Goal: Transaction & Acquisition: Obtain resource

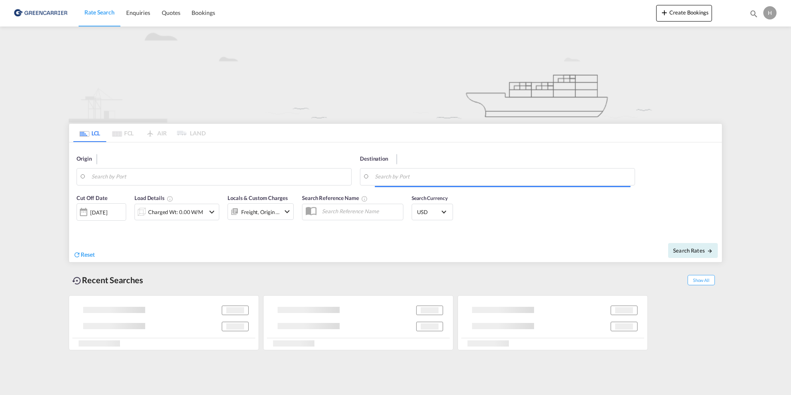
type input "4700"
type input "Qingdao Pt, SD, CNQDG"
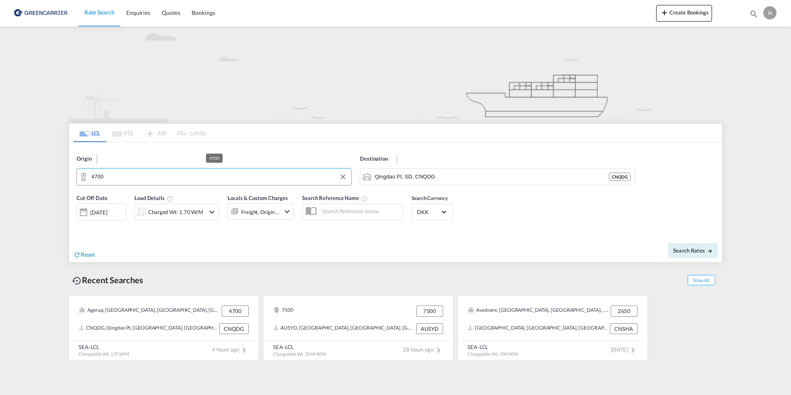
click at [144, 172] on input "4700" at bounding box center [219, 176] width 256 height 12
click at [131, 203] on div "3700 DK-3700" at bounding box center [155, 199] width 157 height 25
click at [122, 177] on input "3700" at bounding box center [206, 176] width 231 height 12
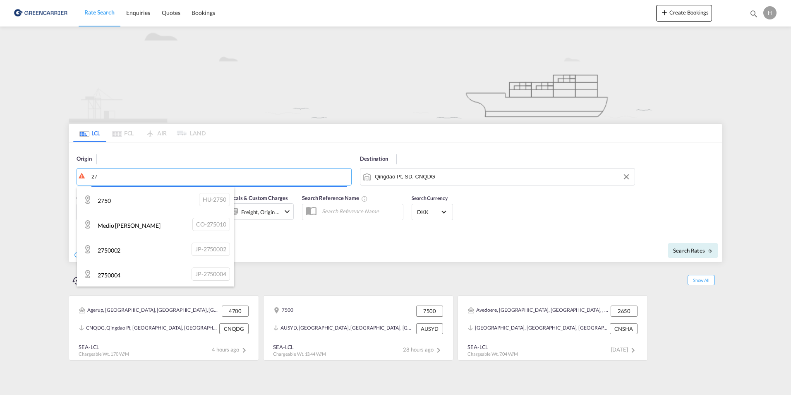
type input "2"
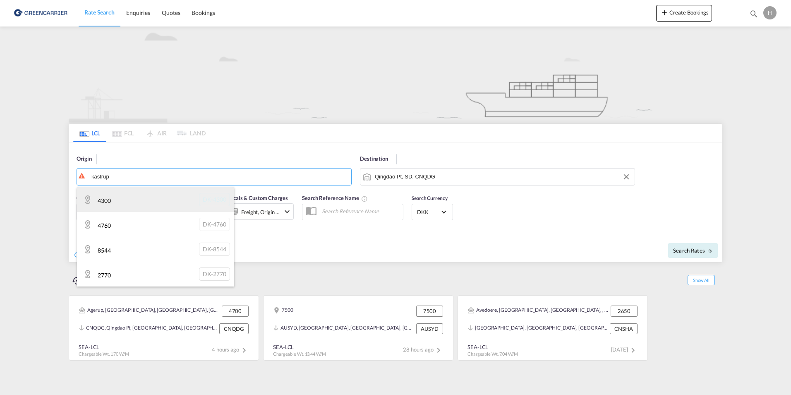
click at [112, 192] on div "4300 DK-4300" at bounding box center [155, 199] width 157 height 25
type input "4300"
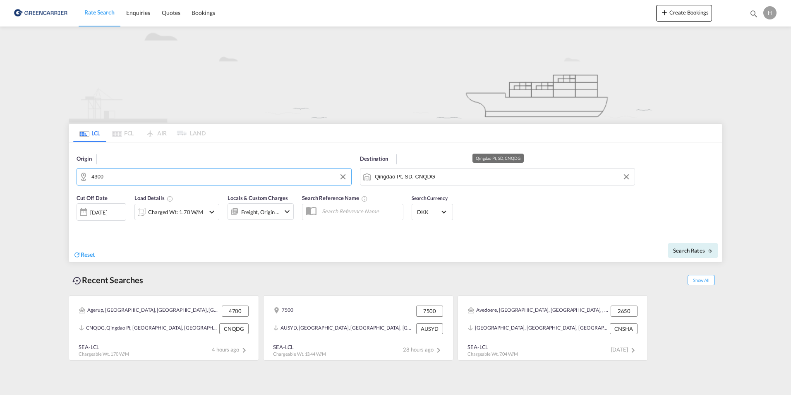
click at [433, 180] on input "Qingdao Pt, SD, CNQDG" at bounding box center [503, 176] width 256 height 12
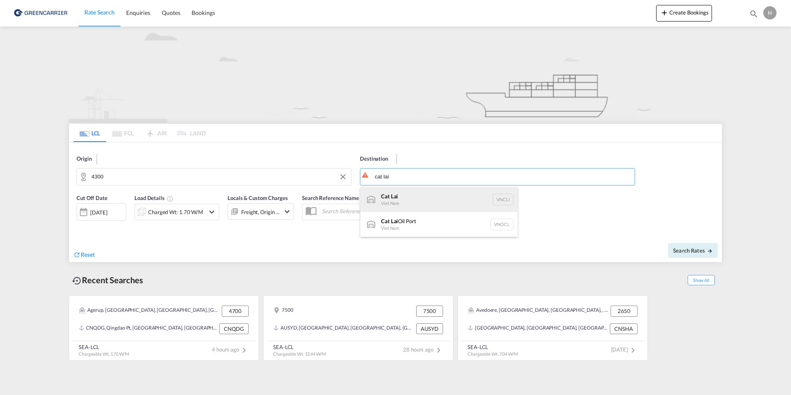
click at [404, 198] on div "Cat Lai Viet Nam VNCLI" at bounding box center [438, 199] width 157 height 25
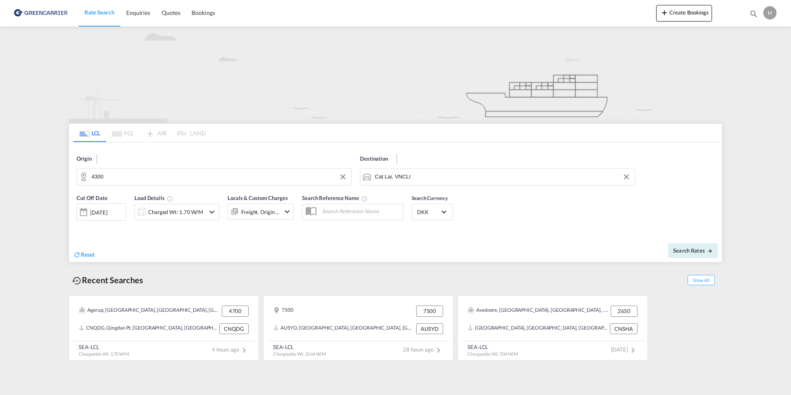
click at [574, 204] on div "Cut Off Date [DATE] [DATE] Load Details Charged Wt: 1.70 W/M Locals & Custom Ch…" at bounding box center [395, 211] width 653 height 45
click at [425, 179] on input "Cat Lai, VNCLI" at bounding box center [503, 176] width 256 height 12
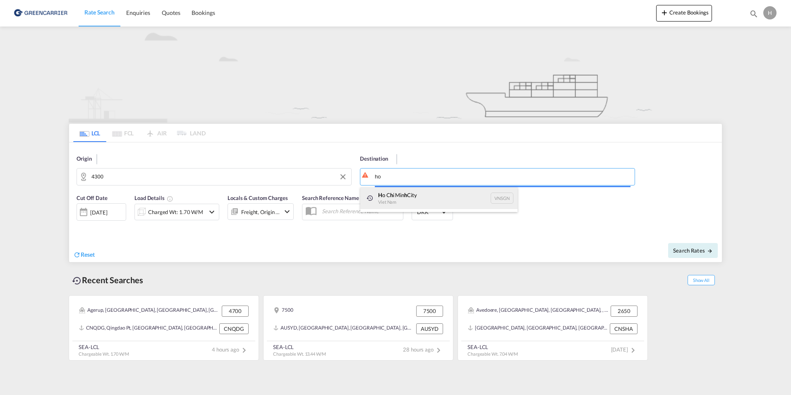
type input "h"
click at [426, 204] on div "Cat L ai Viet Nam VNCLI" at bounding box center [438, 199] width 157 height 25
type input "Cat Lai, VNCLI"
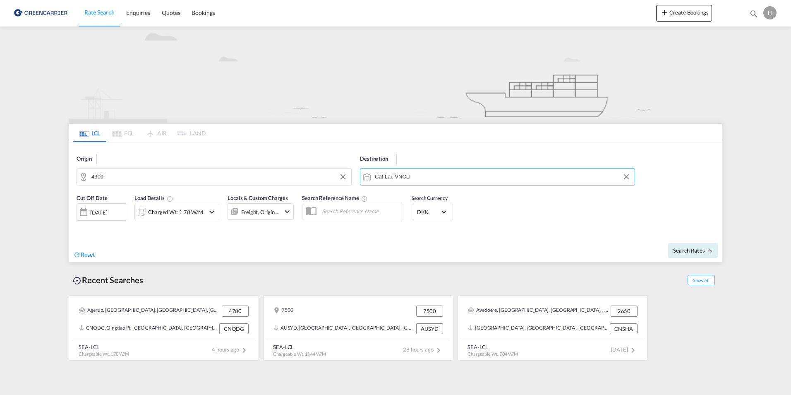
click at [548, 208] on div "Cut Off Date [DATE] [DATE] Load Details Charged Wt: 1.70 W/M Locals & Custom Ch…" at bounding box center [395, 211] width 653 height 45
click at [174, 208] on div "Charged Wt: 1.70 W/M" at bounding box center [175, 212] width 55 height 12
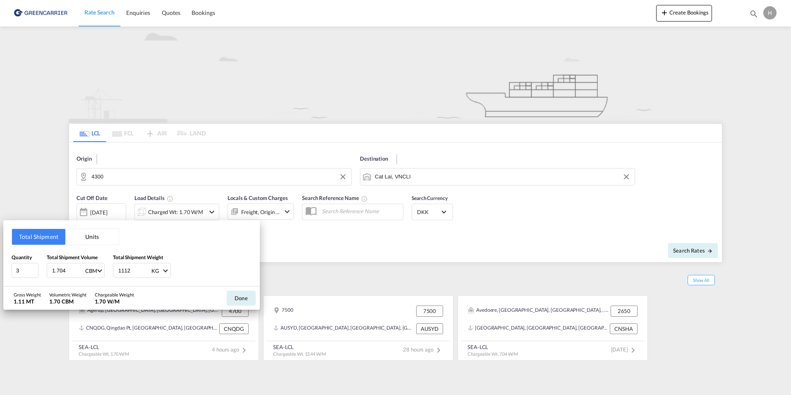
click at [84, 239] on button "Units" at bounding box center [91, 237] width 53 height 16
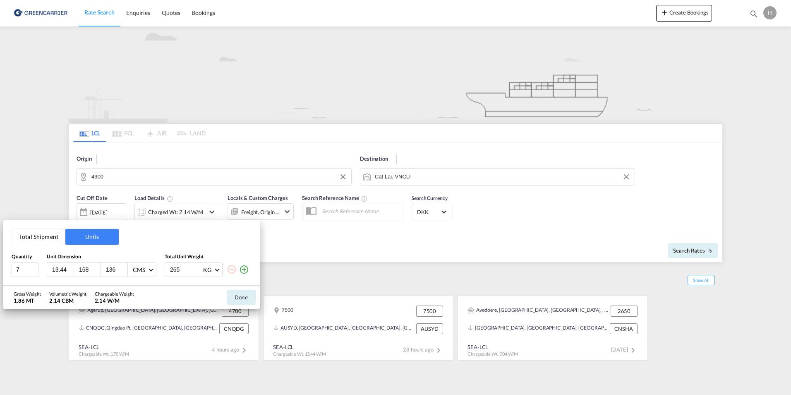
drag, startPoint x: 94, startPoint y: 270, endPoint x: 46, endPoint y: 268, distance: 48.0
click at [78, 268] on input "169" at bounding box center [89, 268] width 22 height 7
type input "1"
type input "124"
type input "85"
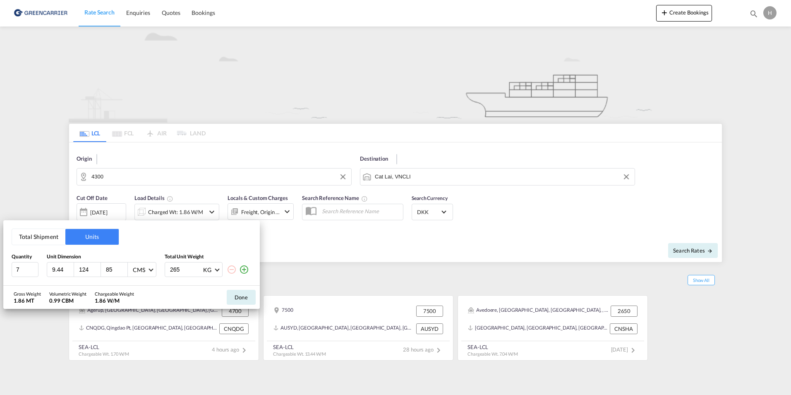
drag, startPoint x: 67, startPoint y: 268, endPoint x: 50, endPoint y: 271, distance: 16.8
click at [51, 271] on input "9.44" at bounding box center [62, 268] width 22 height 7
click at [49, 270] on div "9.44" at bounding box center [60, 269] width 27 height 14
click at [51, 269] on div "9.44" at bounding box center [60, 269] width 27 height 14
click at [57, 270] on input "9.44" at bounding box center [62, 268] width 22 height 7
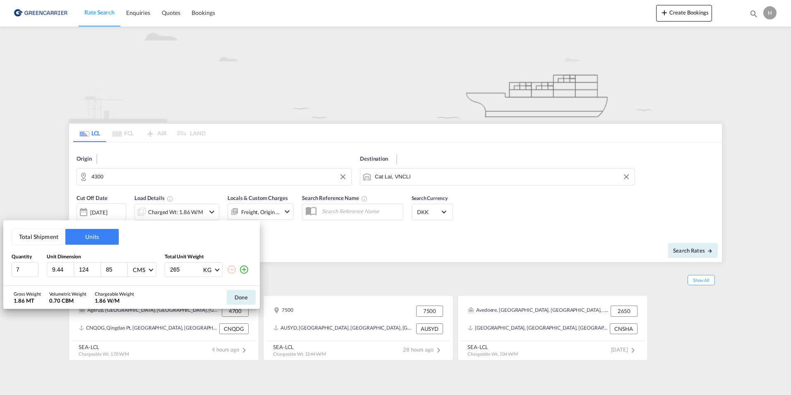
click at [63, 269] on input "9.44" at bounding box center [62, 268] width 22 height 7
type input "9"
type input "124"
type input "85"
type input "102"
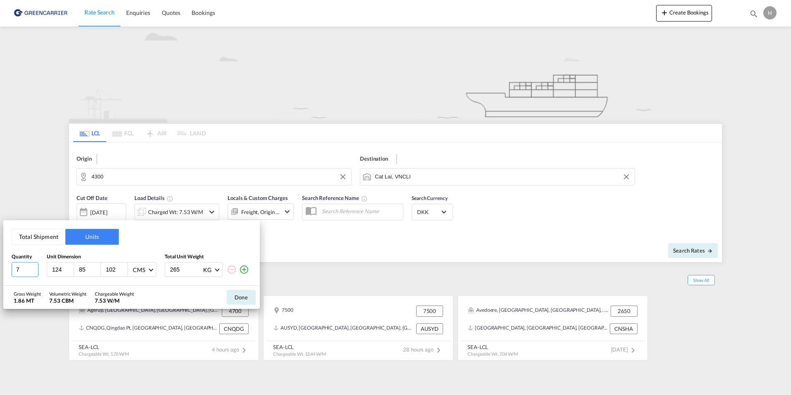
click at [19, 273] on input "7" at bounding box center [25, 269] width 27 height 15
type input "3"
drag, startPoint x: 180, startPoint y: 267, endPoint x: 129, endPoint y: 268, distance: 51.3
click at [129, 268] on div "3 124 85 102 CMS CMS Inches 265 KG KG LB" at bounding box center [132, 269] width 240 height 15
type input "3150"
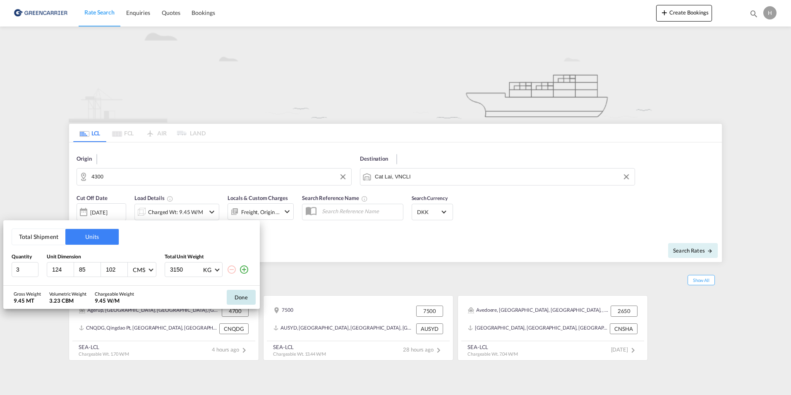
click at [242, 298] on button "Done" at bounding box center [241, 296] width 29 height 15
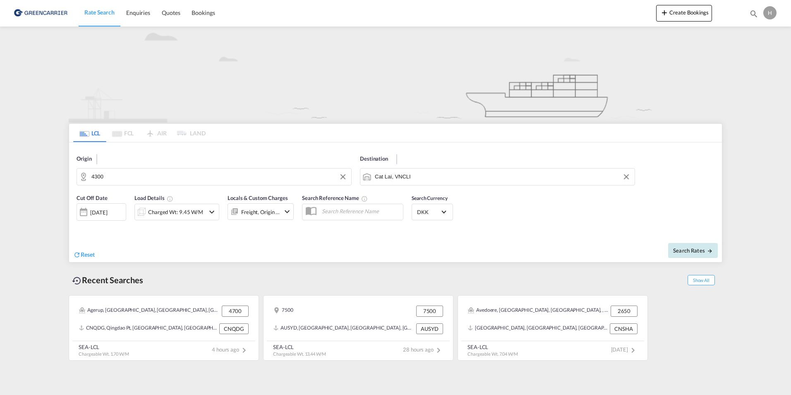
click at [707, 249] on md-icon "icon-arrow-right" at bounding box center [710, 251] width 6 height 6
type input "4300 to VNCLI / [DATE]"
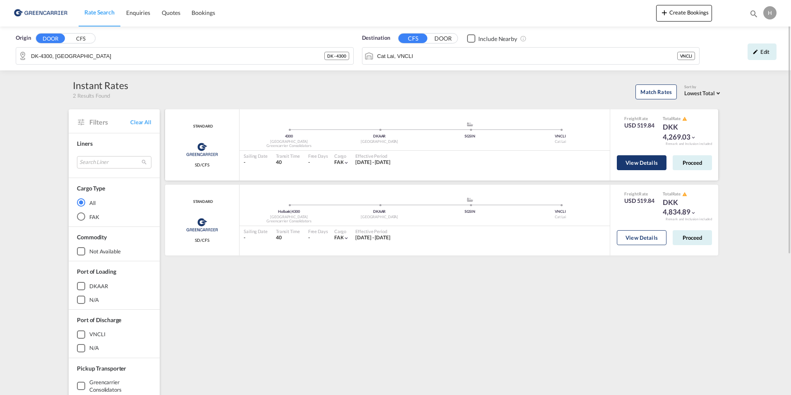
click at [632, 163] on button "View Details" at bounding box center [642, 162] width 50 height 15
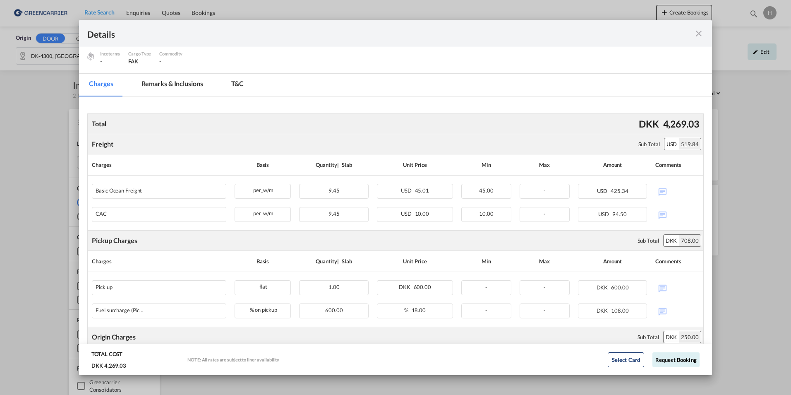
scroll to position [124, 0]
